Goal: Task Accomplishment & Management: Complete application form

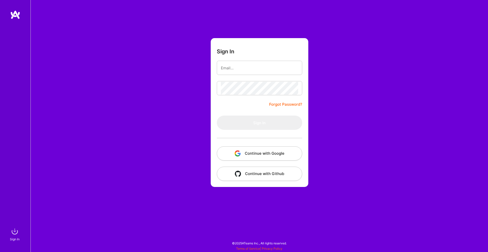
drag, startPoint x: 0, startPoint y: 0, endPoint x: 255, endPoint y: 155, distance: 298.4
click at [255, 155] on button "Continue with Google" at bounding box center [259, 153] width 85 height 14
click at [266, 150] on button "Continue with Google" at bounding box center [259, 153] width 85 height 14
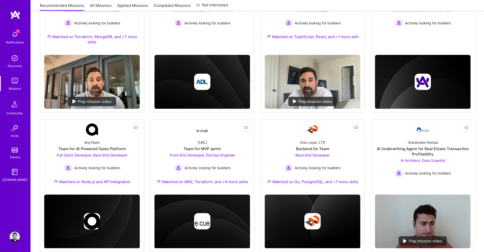
scroll to position [118, 0]
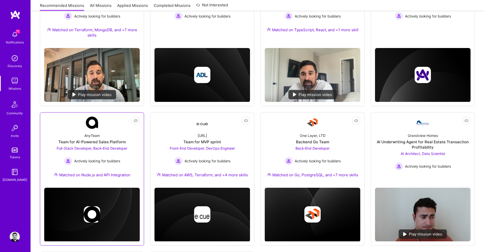
click at [96, 151] on div "Full-Stack Developer, Back-End Developer Actively looking for builders" at bounding box center [92, 156] width 71 height 20
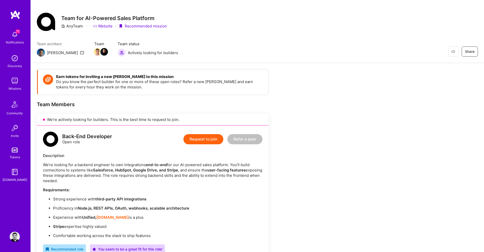
scroll to position [2, 0]
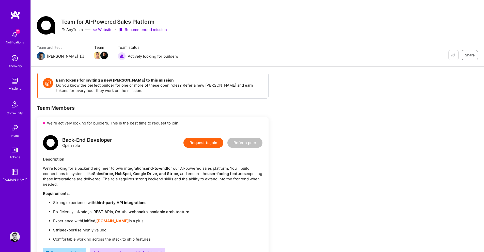
click at [192, 146] on button "Request to join" at bounding box center [204, 143] width 40 height 10
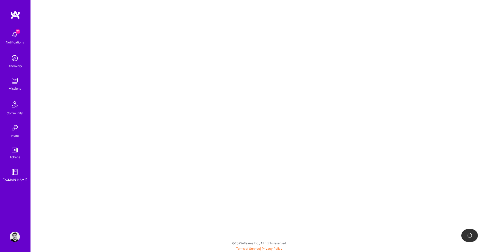
select select "CA"
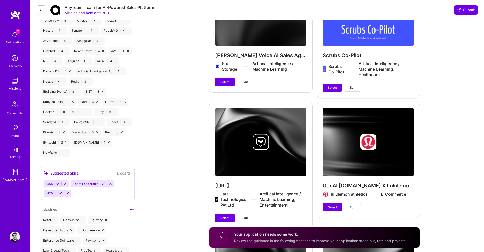
scroll to position [545, 0]
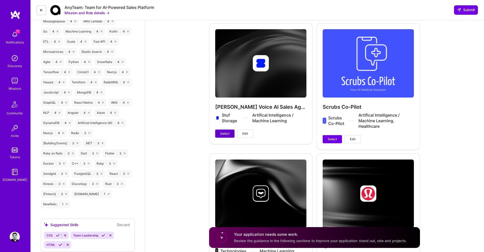
click at [225, 131] on span "Select" at bounding box center [224, 133] width 9 height 5
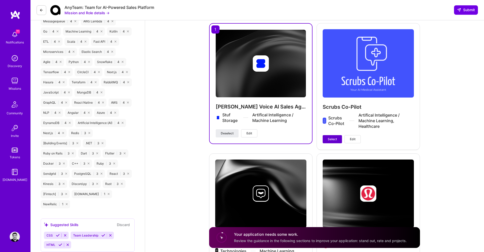
click at [329, 137] on span "Select" at bounding box center [332, 139] width 9 height 5
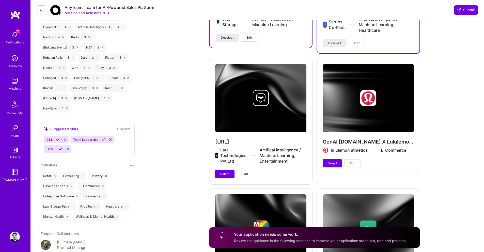
scroll to position [656, 0]
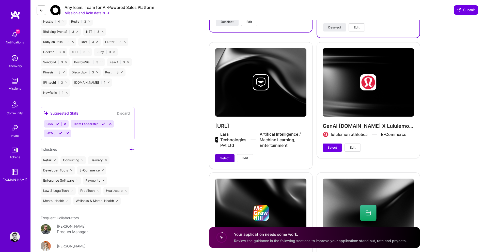
click at [222, 156] on span "Select" at bounding box center [224, 158] width 9 height 5
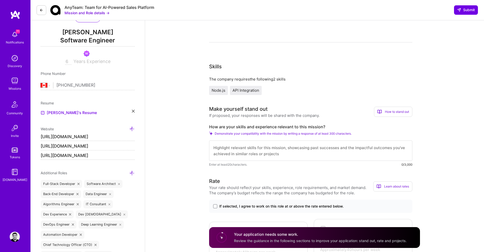
scroll to position [0, 0]
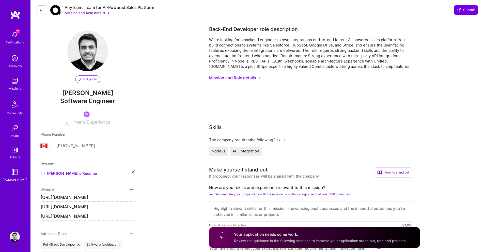
click at [249, 78] on button "Mission and Role details →" at bounding box center [235, 77] width 52 height 9
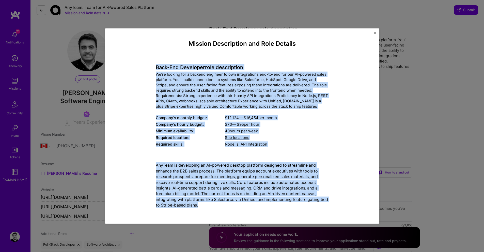
drag, startPoint x: 148, startPoint y: 65, endPoint x: 242, endPoint y: 221, distance: 183.0
click at [242, 221] on div "Mission Description and Role Details Back-End Developer role description We’re …" at bounding box center [242, 126] width 275 height 196
copy div "Lore-Ips Dolorsita cons adipiscinge Se’do eiusmod tem i utlabor etdolore ma ali…"
click at [376, 34] on button "Close" at bounding box center [375, 34] width 3 height 5
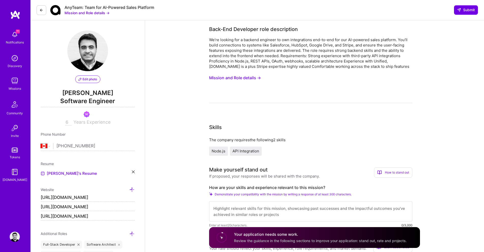
scroll to position [65, 0]
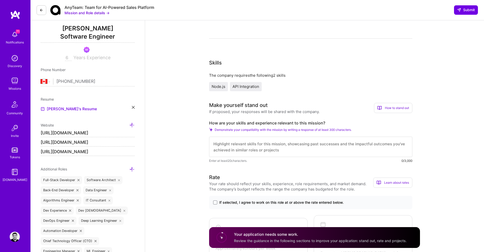
click at [303, 122] on label "How are your skills and experience relevant to this mission?" at bounding box center [310, 123] width 203 height 5
copy label "How are your skills and experience relevant to this mission?"
click at [334, 31] on div "We’re looking for a backend engineer to own integrations end-to-end for our AI-…" at bounding box center [310, 6] width 203 height 66
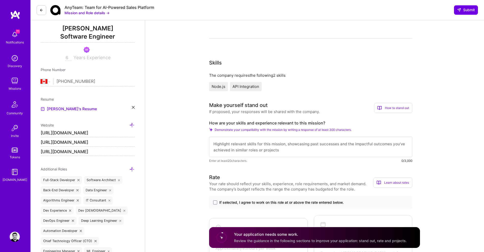
click at [265, 144] on textarea at bounding box center [310, 147] width 203 height 20
paste textarea "My background combines deep backend engineering with hands-on experience buildi…"
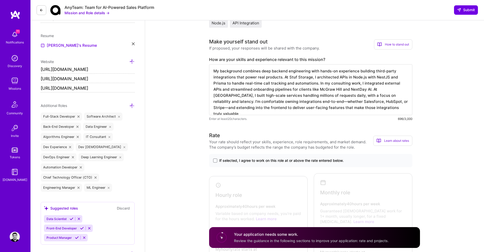
scroll to position [139, 0]
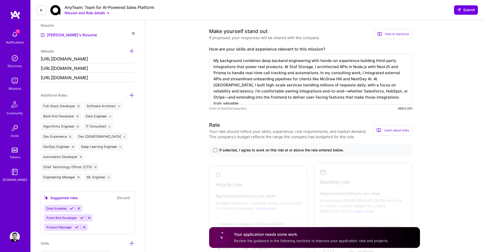
type textarea "My background combines deep backend engineering with hands-on experience buildi…"
click at [216, 149] on span at bounding box center [215, 150] width 4 height 4
click at [0, 0] on input "If selected, I agree to work on this role at or above the rate entered below." at bounding box center [0, 0] width 0 height 0
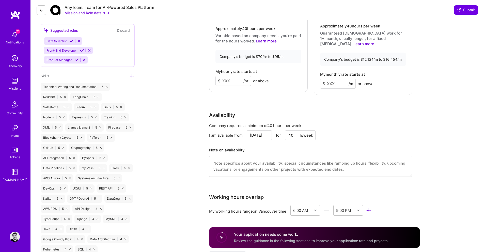
scroll to position [305, 0]
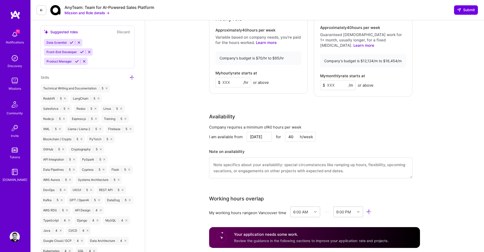
click at [233, 82] on input at bounding box center [234, 83] width 36 height 10
type input "90"
click at [331, 113] on div "Availability" at bounding box center [310, 117] width 203 height 8
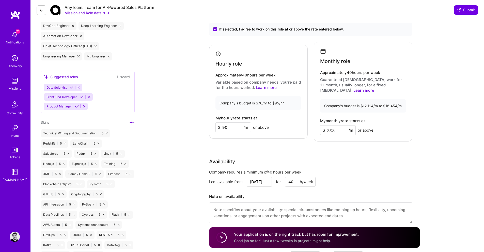
scroll to position [260, 0]
click at [334, 125] on input at bounding box center [338, 130] width 36 height 10
type input "16000"
click at [326, 144] on div "Rate Your rate should reflect your skills, experience, role requirements, and m…" at bounding box center [314, 115] width 211 height 230
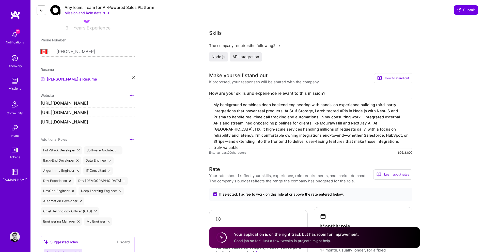
scroll to position [0, 0]
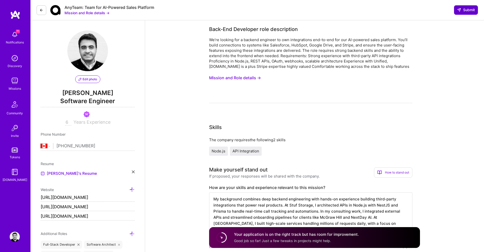
click at [468, 12] on span "Submit" at bounding box center [466, 9] width 18 height 5
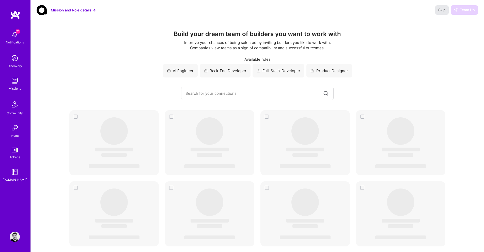
click at [445, 13] on button "Skip" at bounding box center [442, 9] width 13 height 9
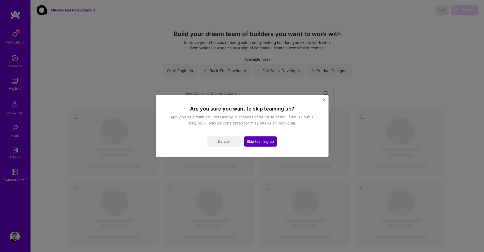
click at [254, 141] on button "Skip teaming up" at bounding box center [261, 142] width 34 height 10
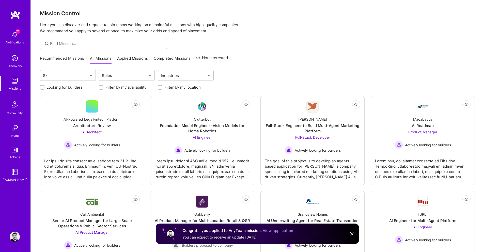
click at [65, 60] on link "Recommended Missions" at bounding box center [62, 60] width 44 height 8
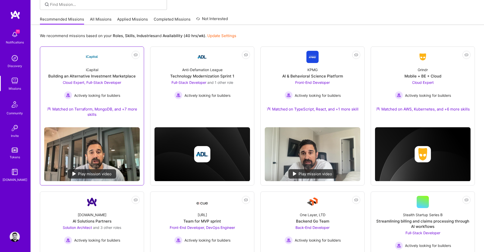
scroll to position [39, 0]
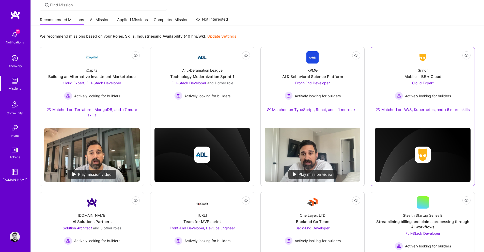
click at [409, 82] on div "Cloud Expert Actively looking for builders" at bounding box center [423, 90] width 56 height 20
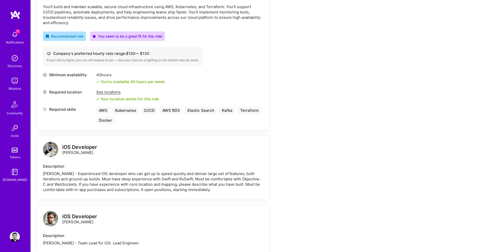
scroll to position [167, 0]
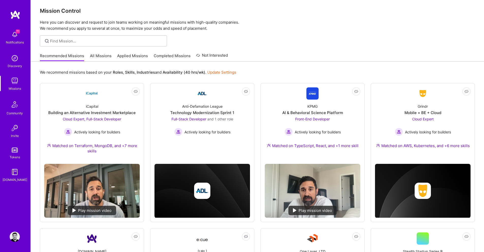
scroll to position [3, 0]
